Goal: Transaction & Acquisition: Purchase product/service

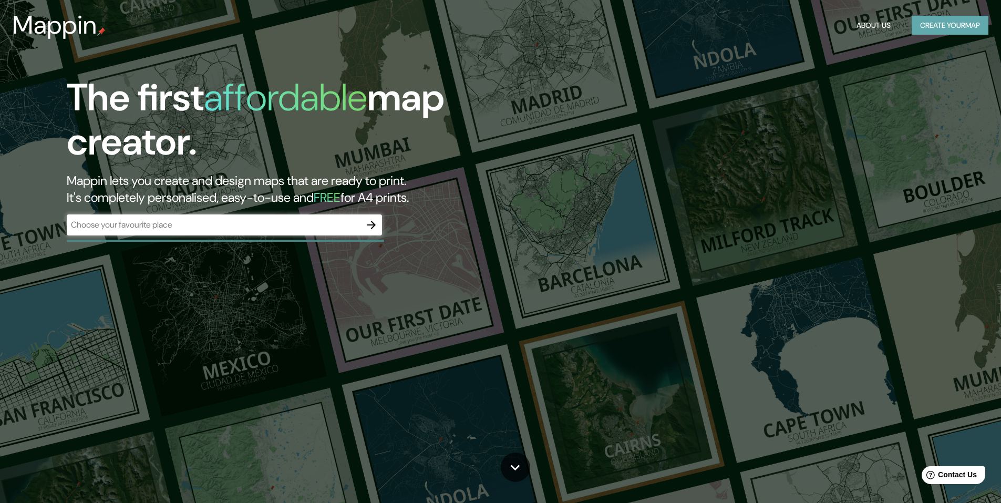
click at [955, 28] on button "Create your map" at bounding box center [950, 25] width 77 height 19
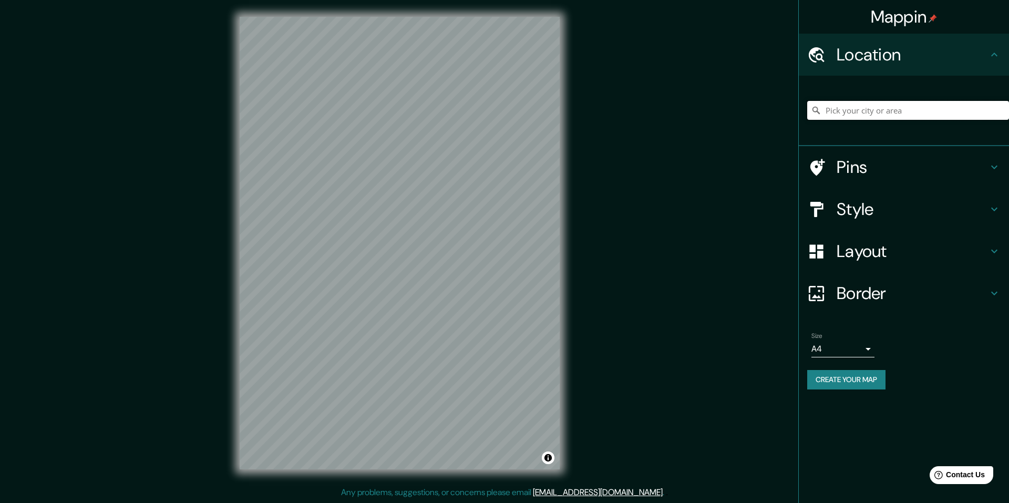
click at [871, 108] on input "Pick your city or area" at bounding box center [908, 110] width 202 height 19
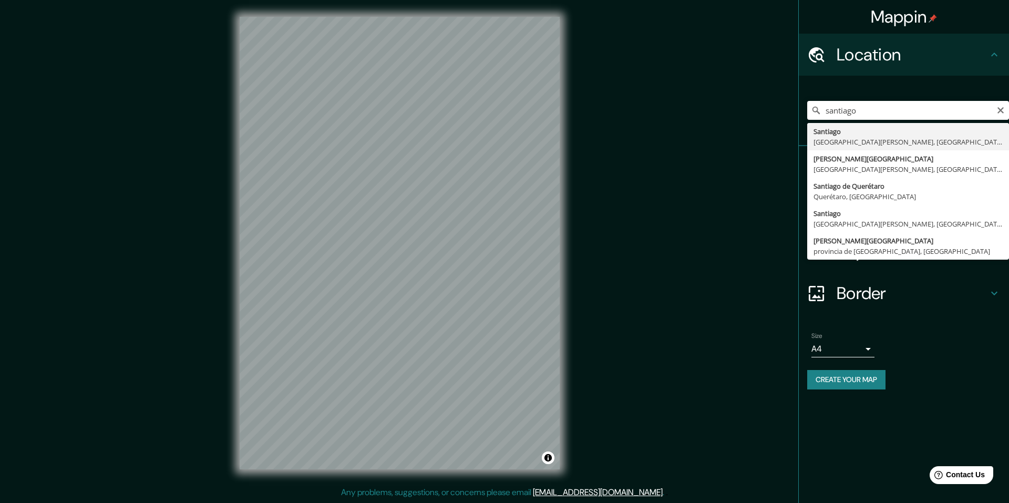
type input "[GEOGRAPHIC_DATA], [GEOGRAPHIC_DATA][PERSON_NAME], [GEOGRAPHIC_DATA]"
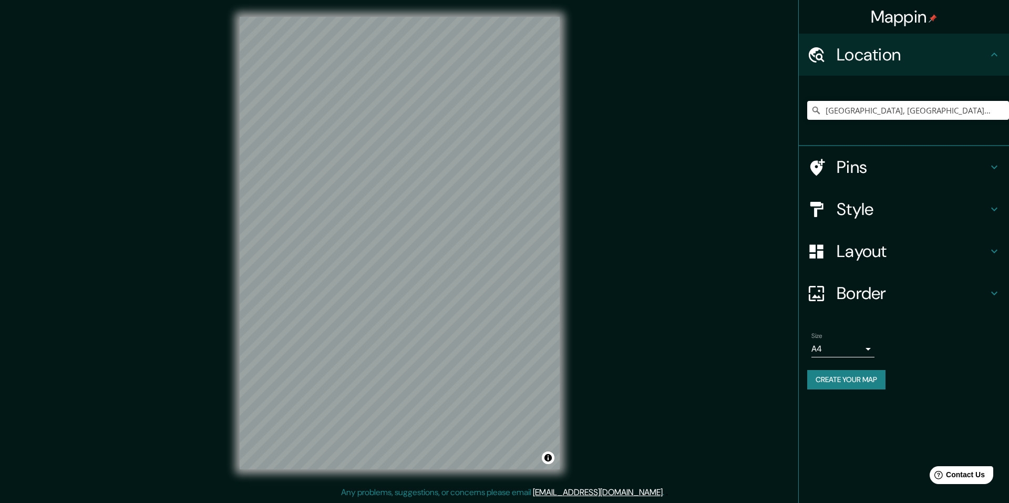
click at [861, 356] on body "Mappin Location [GEOGRAPHIC_DATA], [GEOGRAPHIC_DATA][PERSON_NAME], [GEOGRAPHIC_…" at bounding box center [504, 251] width 1009 height 503
click at [851, 390] on li "A3" at bounding box center [842, 390] width 63 height 19
type input "a4"
